Goal: Find specific page/section: Find specific page/section

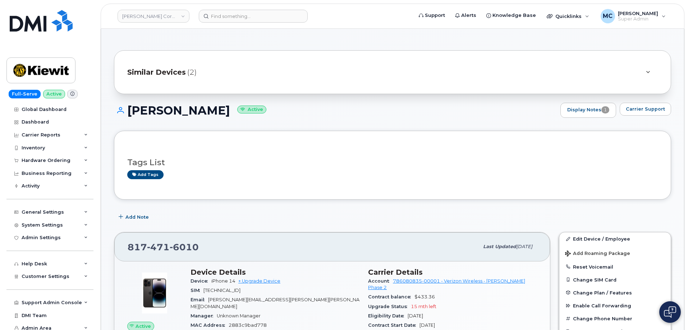
scroll to position [225, 0]
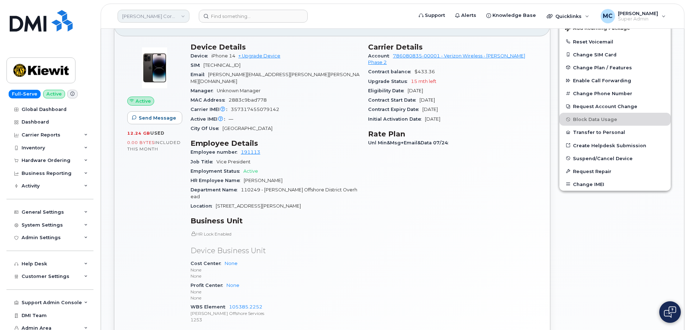
click at [182, 16] on link "Kiewit Corporation" at bounding box center [154, 16] width 72 height 13
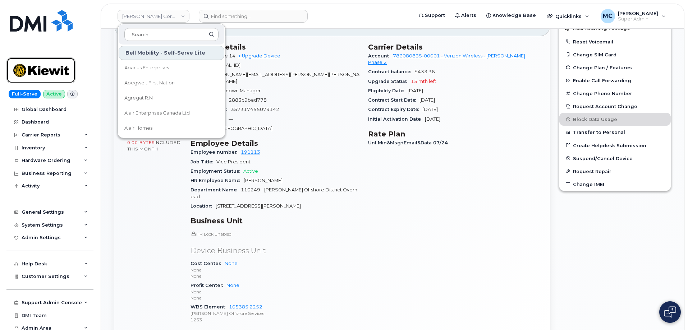
click at [46, 72] on img at bounding box center [40, 70] width 55 height 21
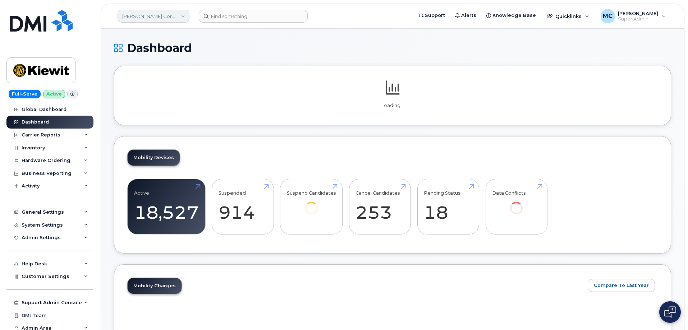
click at [178, 18] on link "[PERSON_NAME] Corporation" at bounding box center [154, 16] width 72 height 13
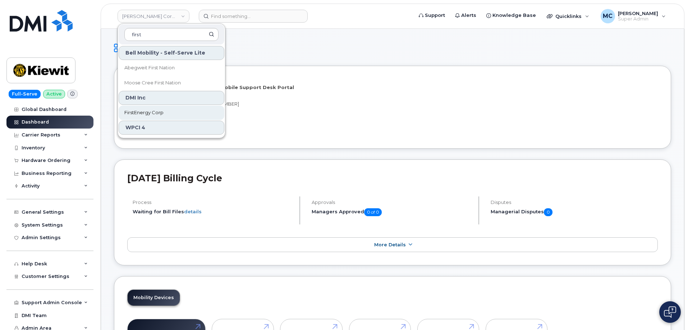
type input "first"
click at [159, 113] on span "FirstEnergy Corp" at bounding box center [143, 112] width 39 height 7
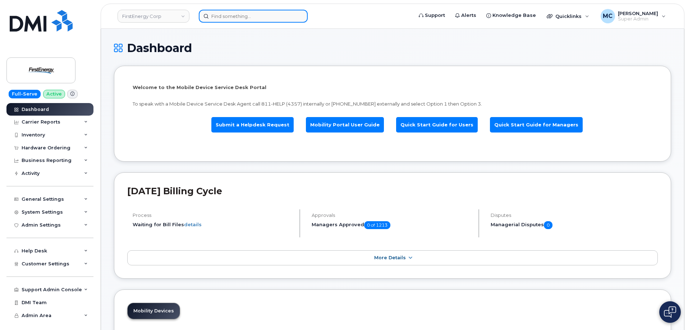
click at [234, 14] on input at bounding box center [253, 16] width 109 height 13
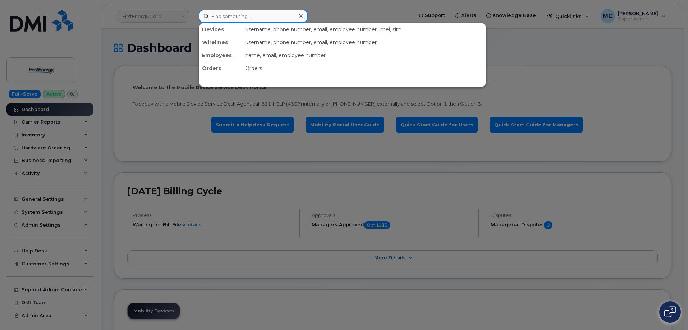
paste input "[PHONE_NUMBER]"
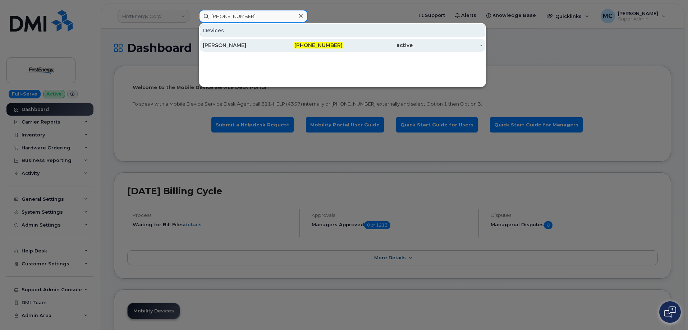
type input "[PHONE_NUMBER]"
click at [309, 45] on span "[PHONE_NUMBER]" at bounding box center [319, 45] width 48 height 6
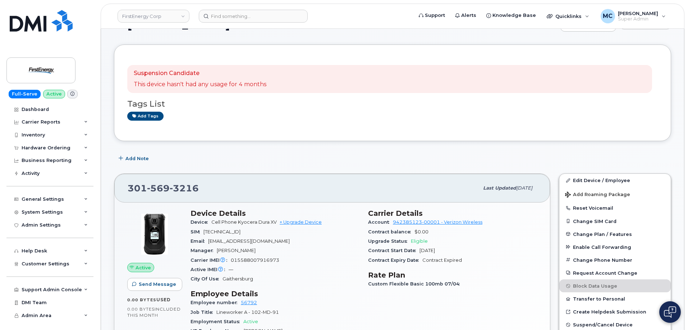
scroll to position [30, 0]
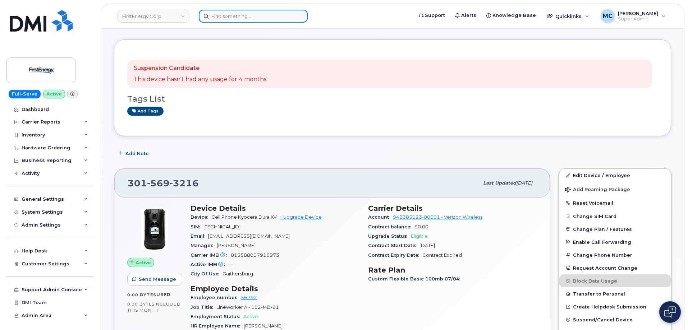
click at [239, 14] on input at bounding box center [253, 16] width 109 height 13
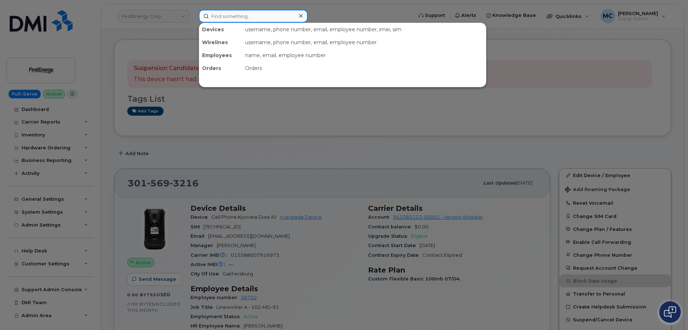
paste input "301-569-3325"
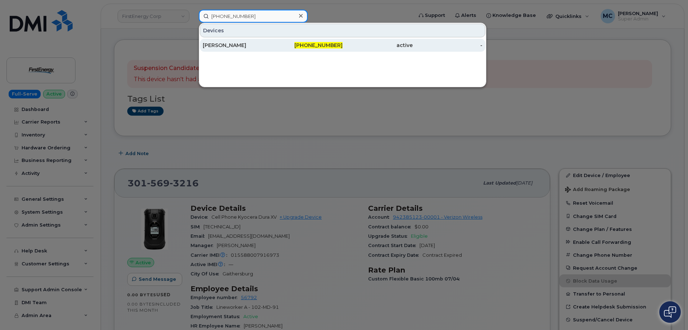
type input "301-569-3325"
click at [289, 45] on div "301-569-3325" at bounding box center [308, 45] width 70 height 7
